Goal: Task Accomplishment & Management: Use online tool/utility

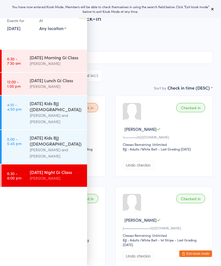
click at [215, 7] on button at bounding box center [213, 9] width 7 height 7
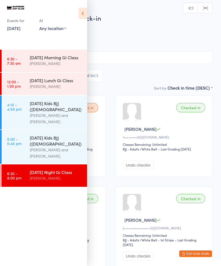
click at [85, 8] on icon at bounding box center [83, 13] width 8 height 11
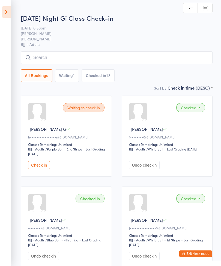
click at [2, 12] on icon at bounding box center [6, 11] width 8 height 11
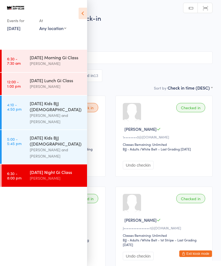
click at [12, 31] on link "[DATE]" at bounding box center [13, 28] width 13 height 6
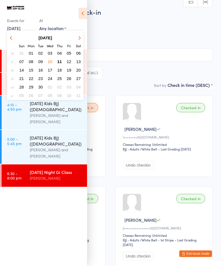
click at [58, 63] on span "11" at bounding box center [59, 61] width 5 height 5
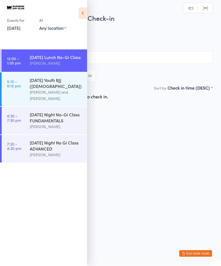
click at [82, 12] on icon at bounding box center [83, 13] width 8 height 11
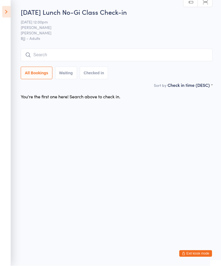
click at [124, 55] on input "search" at bounding box center [117, 55] width 192 height 13
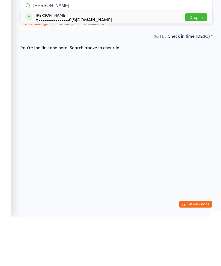
type input "[PERSON_NAME]"
click at [202, 63] on button "Drop in" at bounding box center [197, 67] width 22 height 8
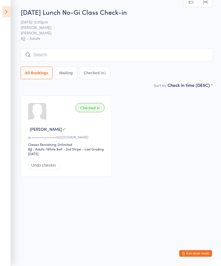
click at [49, 49] on input "search" at bounding box center [117, 55] width 192 height 13
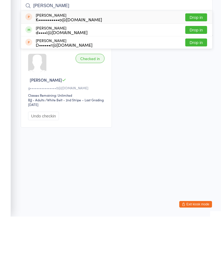
type input "[PERSON_NAME]"
click at [195, 75] on button "Drop in" at bounding box center [197, 79] width 22 height 8
